Goal: Information Seeking & Learning: Understand process/instructions

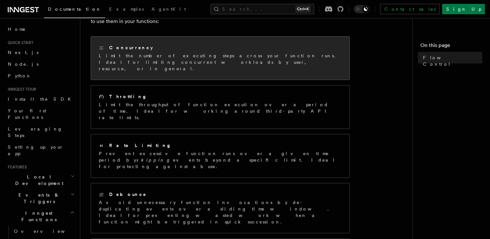
scroll to position [97, 0]
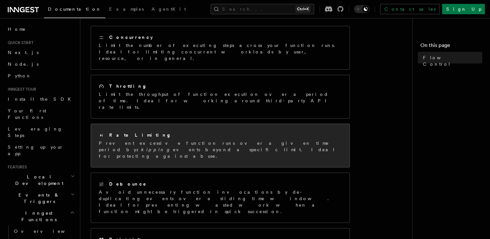
click at [173, 140] on p "Prevent excessive function runs over a given time period by skipping events bey…" at bounding box center [220, 149] width 243 height 19
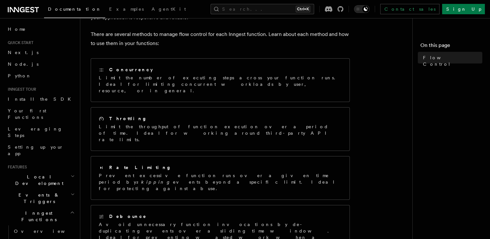
scroll to position [0, 0]
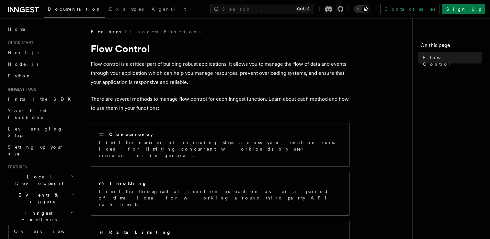
click at [239, 62] on p "Flow control is a critical part of building robust applications. It allows you …" at bounding box center [220, 73] width 259 height 27
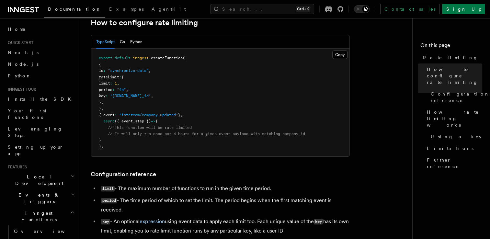
click at [216, 82] on pre "export default inngest .createFunction ( { id : "synchronize-data" , rateLimit …" at bounding box center [220, 103] width 258 height 108
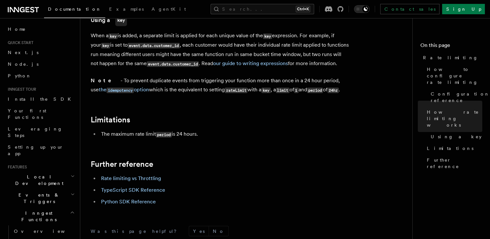
scroll to position [1003, 0]
